Goal: Task Accomplishment & Management: Use online tool/utility

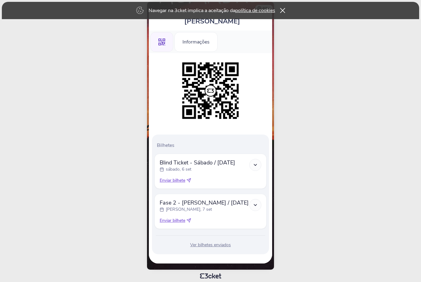
scroll to position [24, 0]
click at [256, 204] on icon at bounding box center [255, 204] width 5 height 5
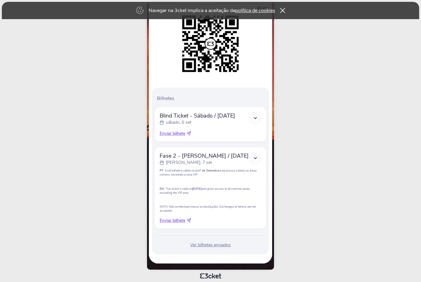
scroll to position [73, 0]
click at [176, 223] on span "Enviar bilhete" at bounding box center [173, 220] width 26 height 6
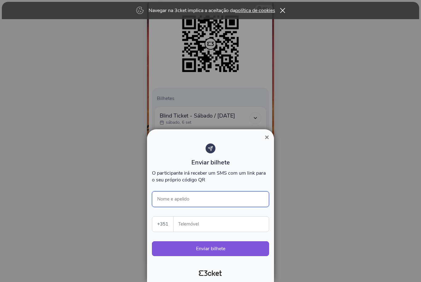
click at [198, 199] on input "Nome e apelido" at bounding box center [210, 199] width 117 height 16
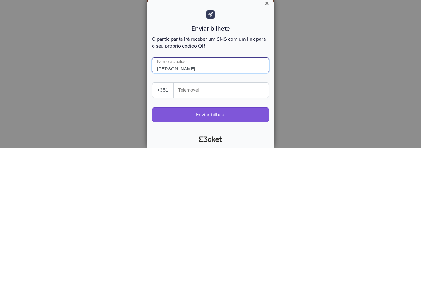
type input "[PERSON_NAME]"
click at [207, 216] on input "Telemóvel" at bounding box center [224, 223] width 90 height 15
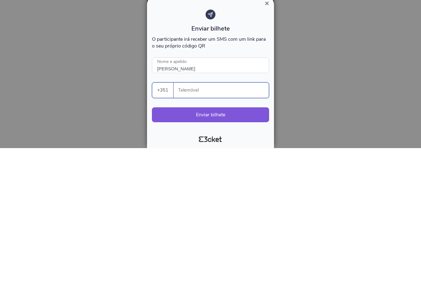
type input "939115666"
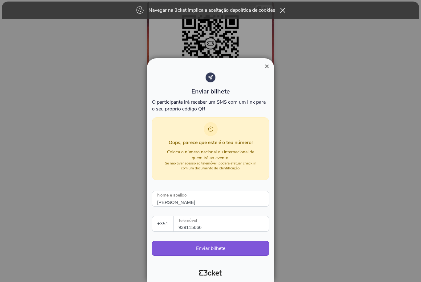
click at [266, 62] on span "×" at bounding box center [267, 66] width 4 height 8
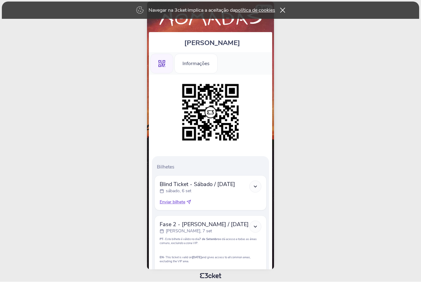
scroll to position [0, 0]
click at [219, 121] on img at bounding box center [210, 112] width 63 height 63
click at [210, 63] on div "Informações" at bounding box center [196, 64] width 43 height 20
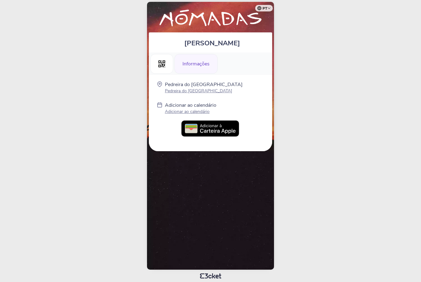
click at [213, 129] on img at bounding box center [210, 128] width 59 height 17
click at [226, 19] on img at bounding box center [210, 18] width 117 height 21
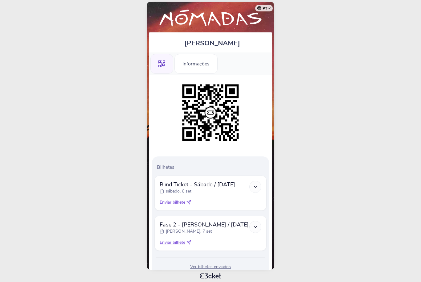
click at [256, 227] on icon at bounding box center [255, 226] width 5 height 5
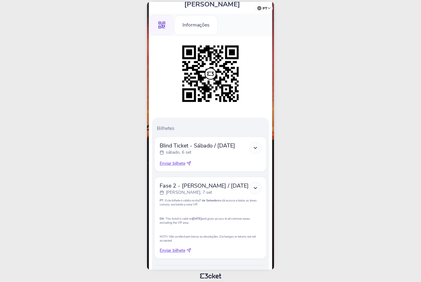
scroll to position [72, 0]
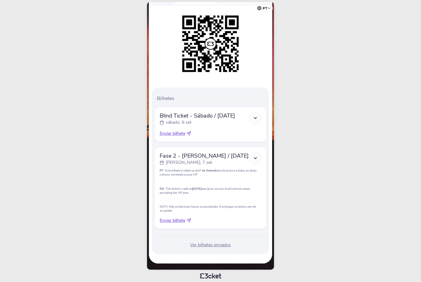
click at [181, 222] on span "Enviar bilhete" at bounding box center [173, 220] width 26 height 6
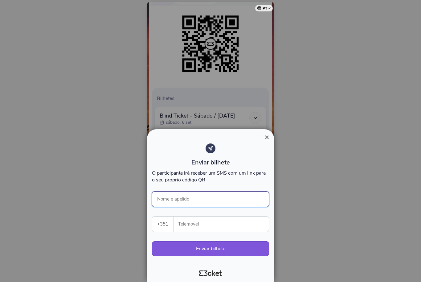
click at [212, 199] on input "Nome e apelido" at bounding box center [210, 199] width 117 height 16
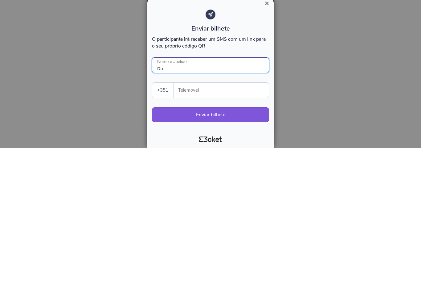
type input "R"
type input "[PERSON_NAME]"
click at [223, 216] on input "Telemóvel" at bounding box center [224, 223] width 90 height 15
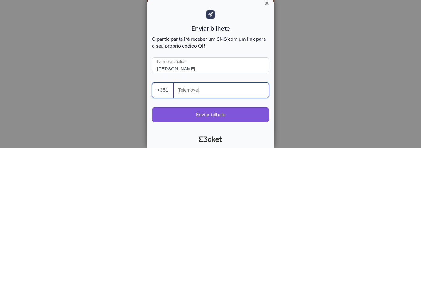
type input "939115666"
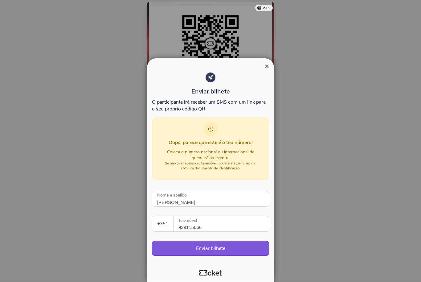
click at [270, 63] on button "×" at bounding box center [267, 66] width 14 height 7
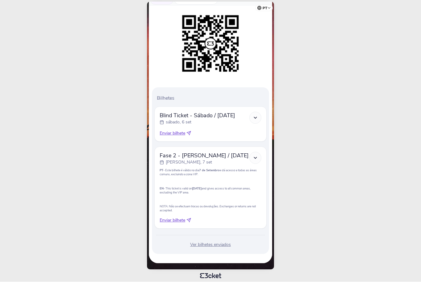
click at [201, 156] on span "Fase 2 - Domingo / Sunday" at bounding box center [204, 155] width 89 height 7
click at [183, 223] on span "Enviar bilhete" at bounding box center [173, 220] width 26 height 6
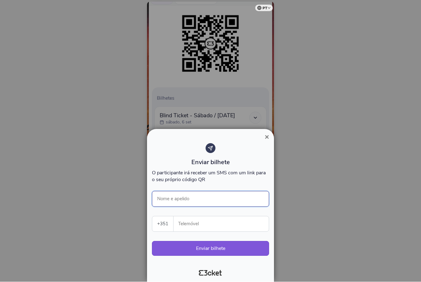
click at [209, 196] on input "Nome e apelido" at bounding box center [210, 199] width 117 height 16
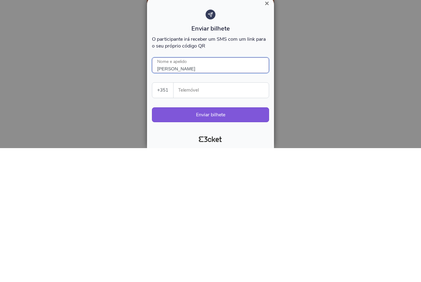
type input "[PERSON_NAME]"
click at [228, 216] on input "Telemóvel" at bounding box center [224, 223] width 90 height 15
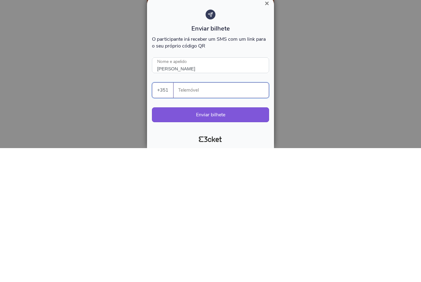
type input "939115666"
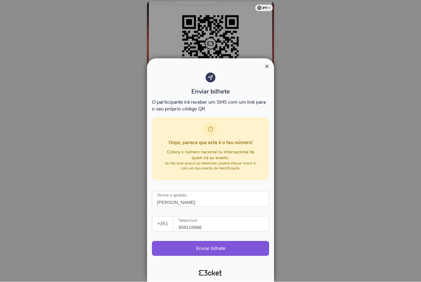
click at [210, 75] on icon at bounding box center [210, 77] width 5 height 5
click at [210, 105] on div "O participante irá receber um SMS com um link para o seu próprio código QR" at bounding box center [210, 106] width 117 height 14
click at [269, 63] on button "×" at bounding box center [267, 66] width 14 height 7
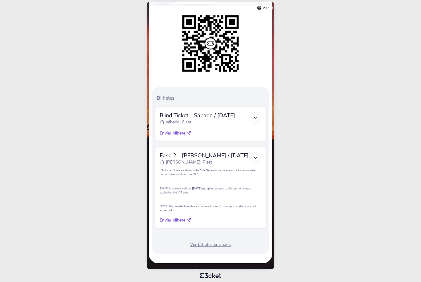
click at [218, 53] on img at bounding box center [210, 43] width 63 height 63
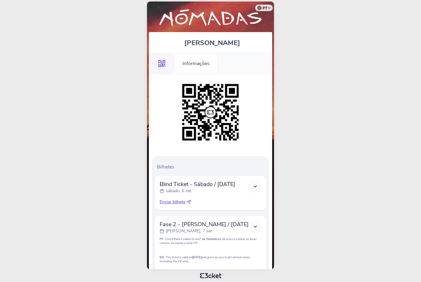
scroll to position [0, 0]
click at [201, 64] on div "Informações" at bounding box center [196, 64] width 43 height 20
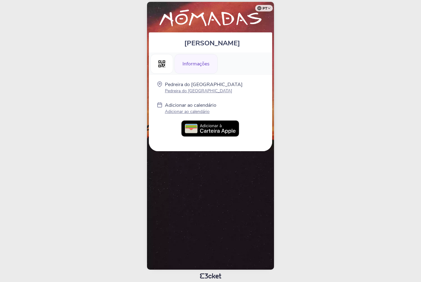
click at [221, 131] on img at bounding box center [210, 128] width 59 height 17
click at [184, 111] on p "Adicionar ao calendário" at bounding box center [191, 112] width 52 height 6
click at [228, 128] on img at bounding box center [210, 128] width 59 height 17
click at [217, 1] on html "pt Português ([GEOGRAPHIC_DATA]) English Español Catalan [DEMOGRAPHIC_DATA] [PE…" at bounding box center [210, 141] width 421 height 282
